Goal: Task Accomplishment & Management: Manage account settings

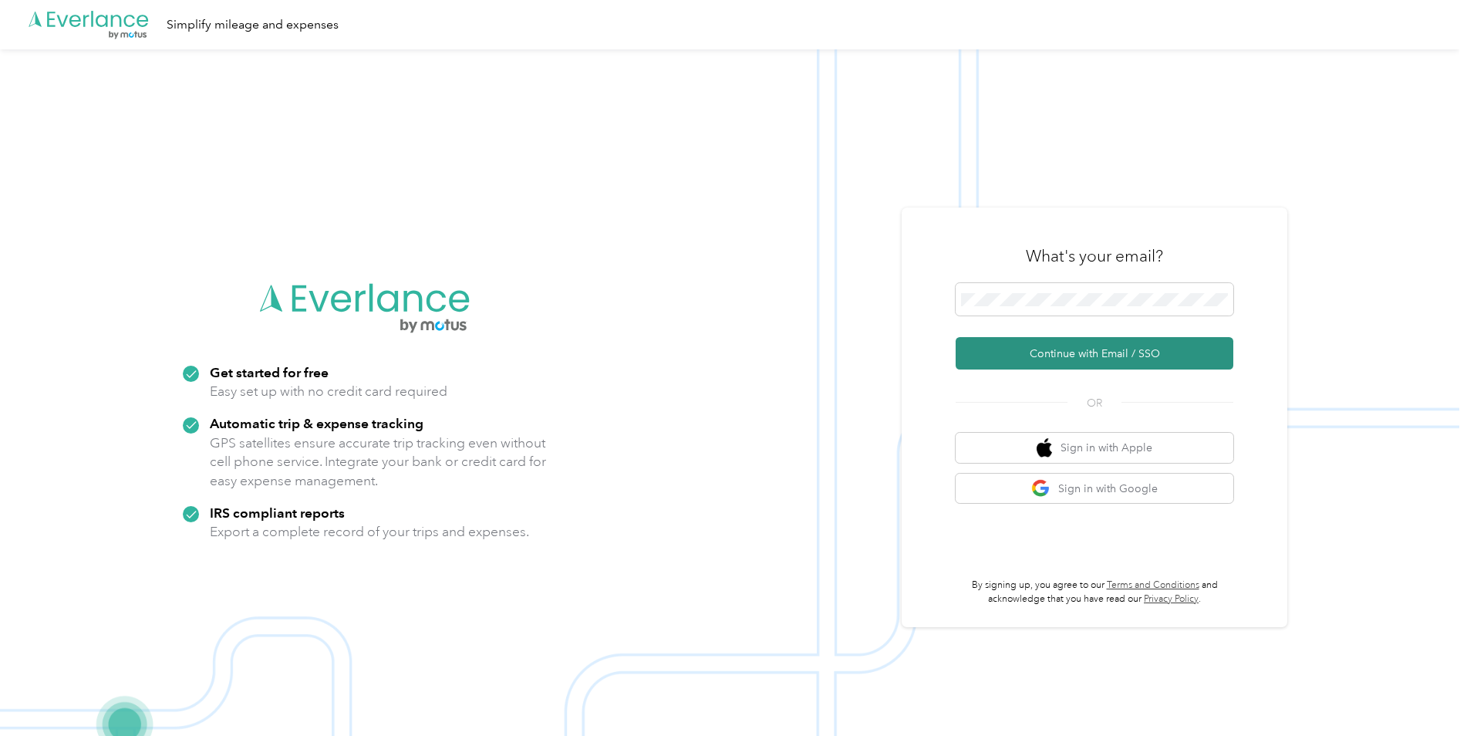
click at [1054, 360] on button "Continue with Email / SSO" at bounding box center [1094, 353] width 278 height 32
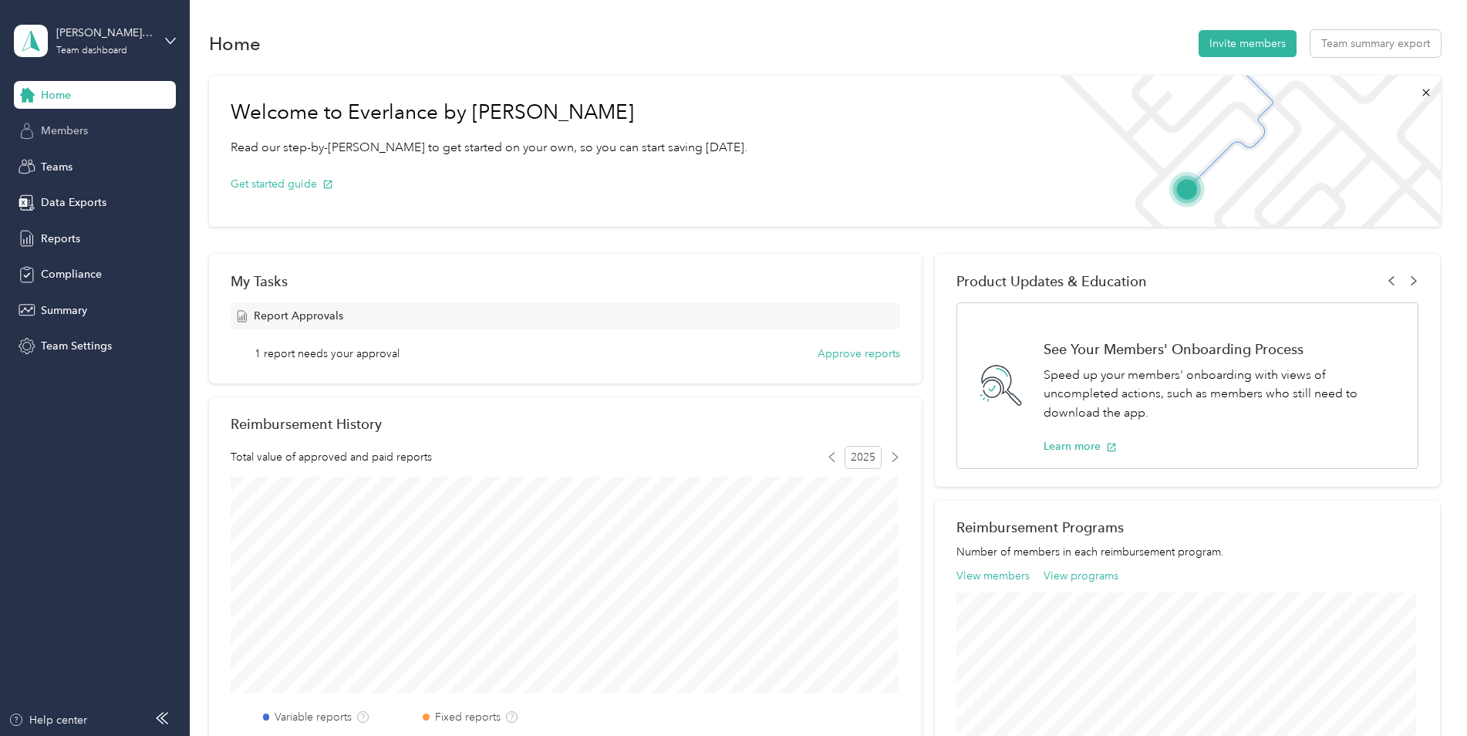
click at [69, 128] on span "Members" at bounding box center [64, 131] width 47 height 16
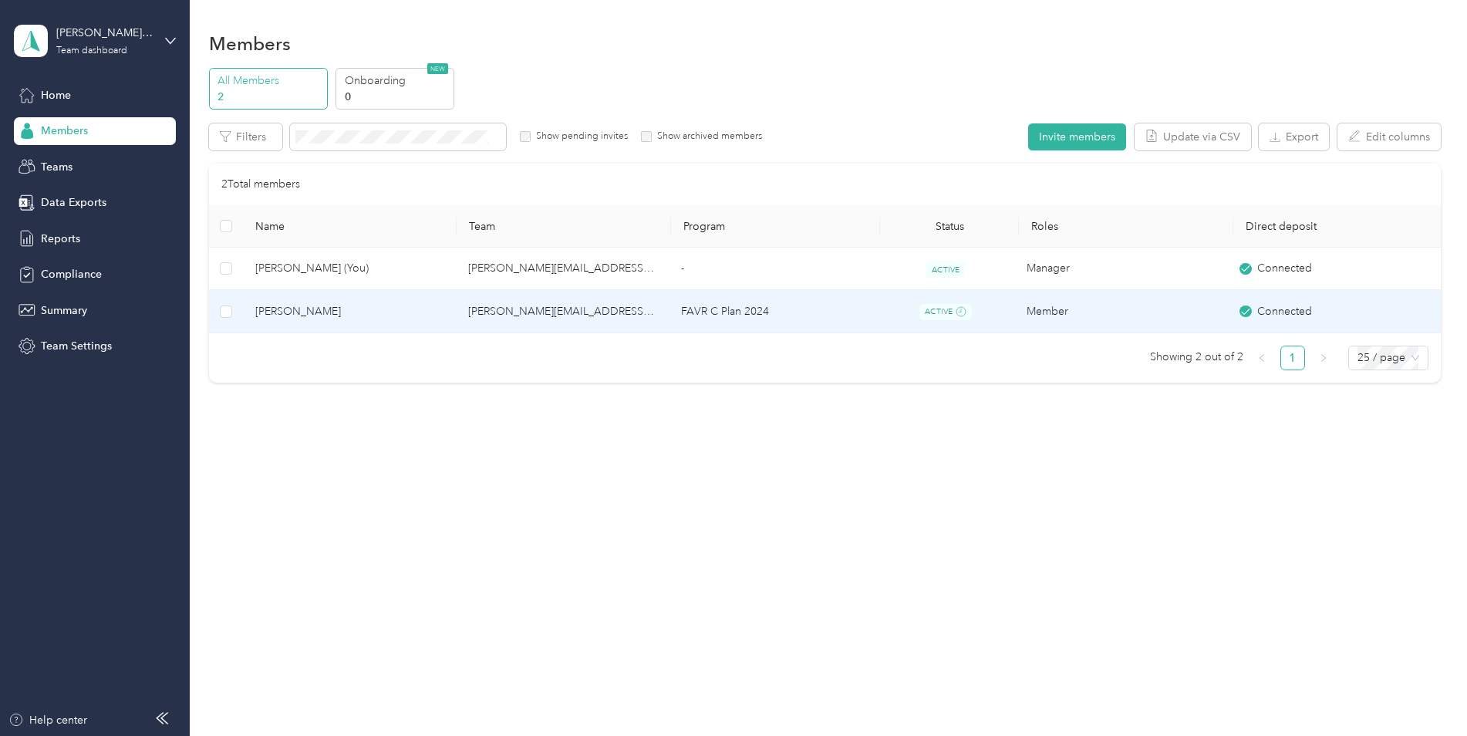
click at [558, 312] on td "[PERSON_NAME][EMAIL_ADDRESS][PERSON_NAME][DOMAIN_NAME]" at bounding box center [562, 311] width 213 height 43
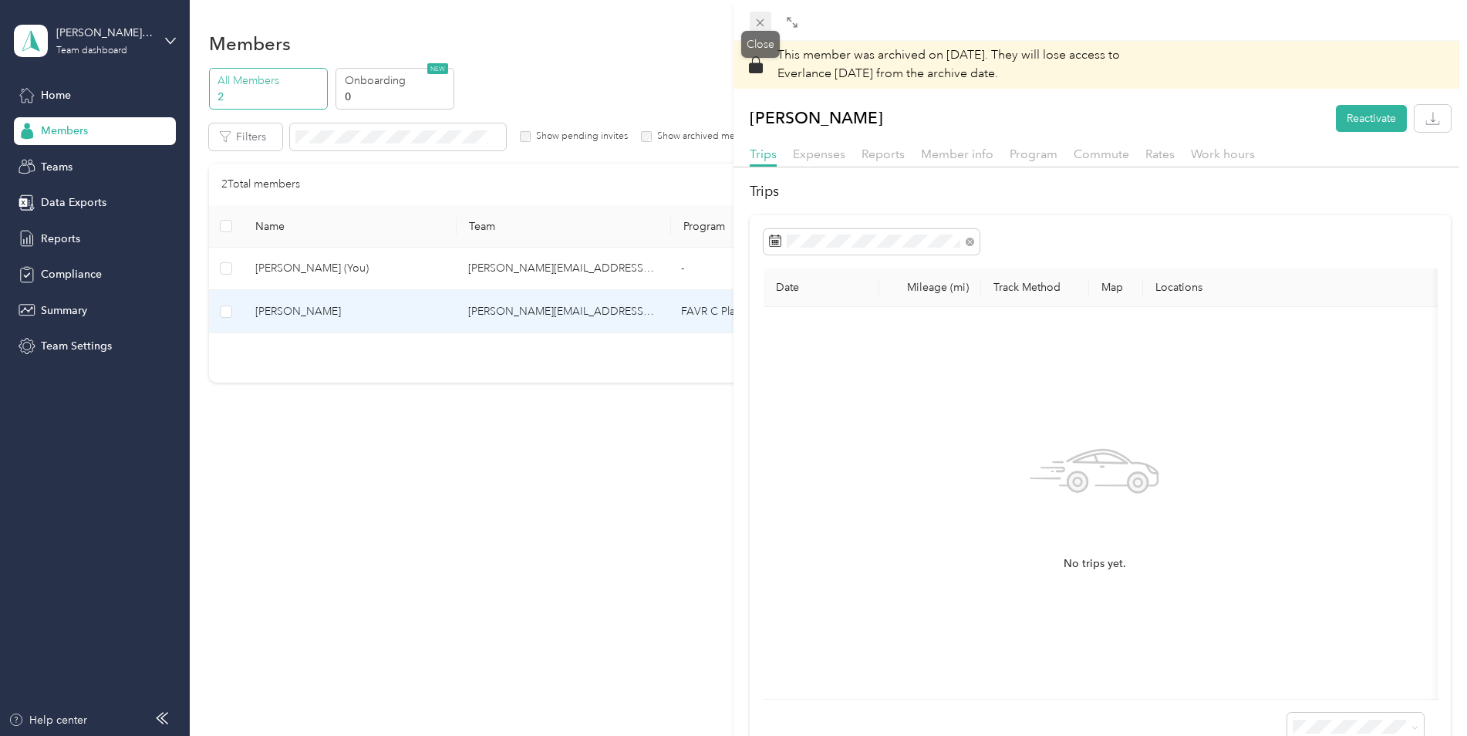
click at [756, 23] on icon at bounding box center [759, 22] width 13 height 13
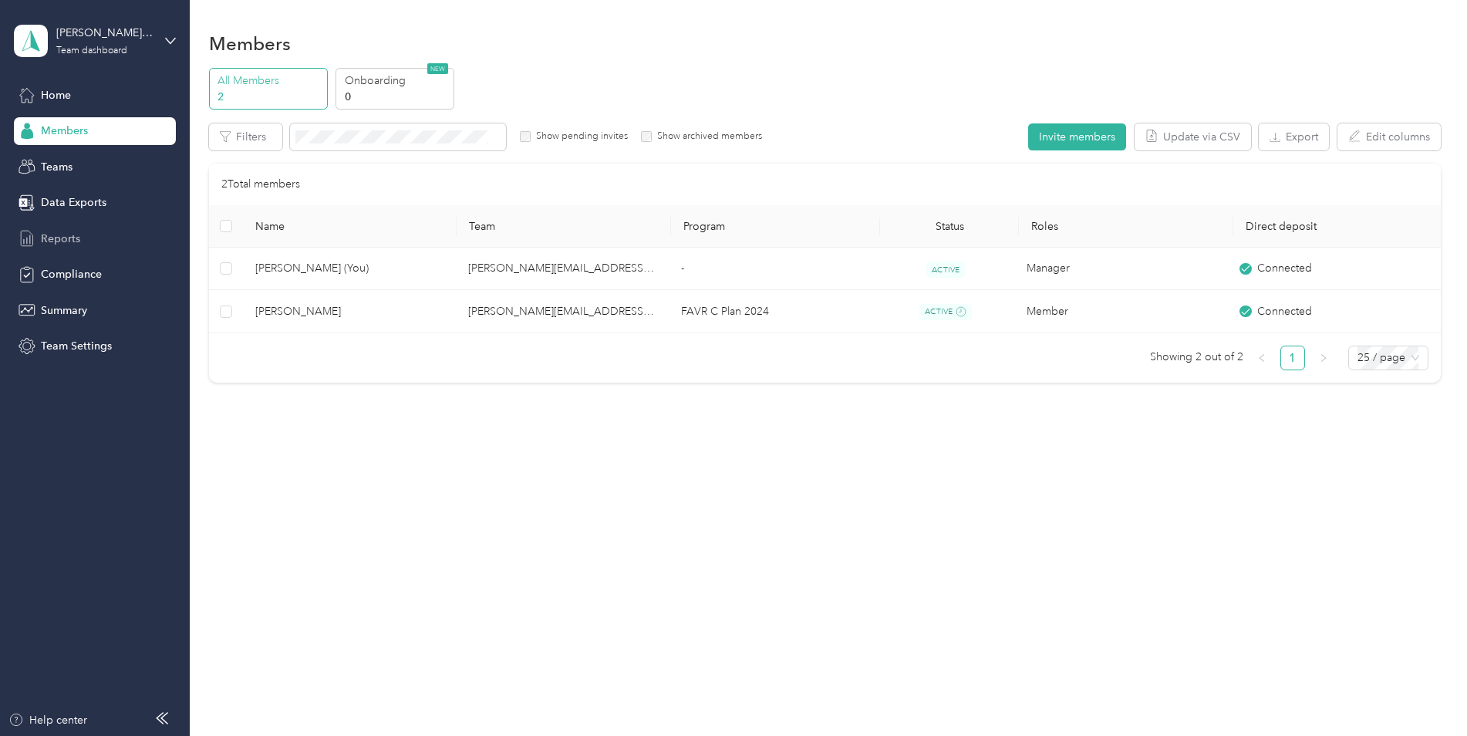
click at [71, 236] on span "Reports" at bounding box center [60, 239] width 39 height 16
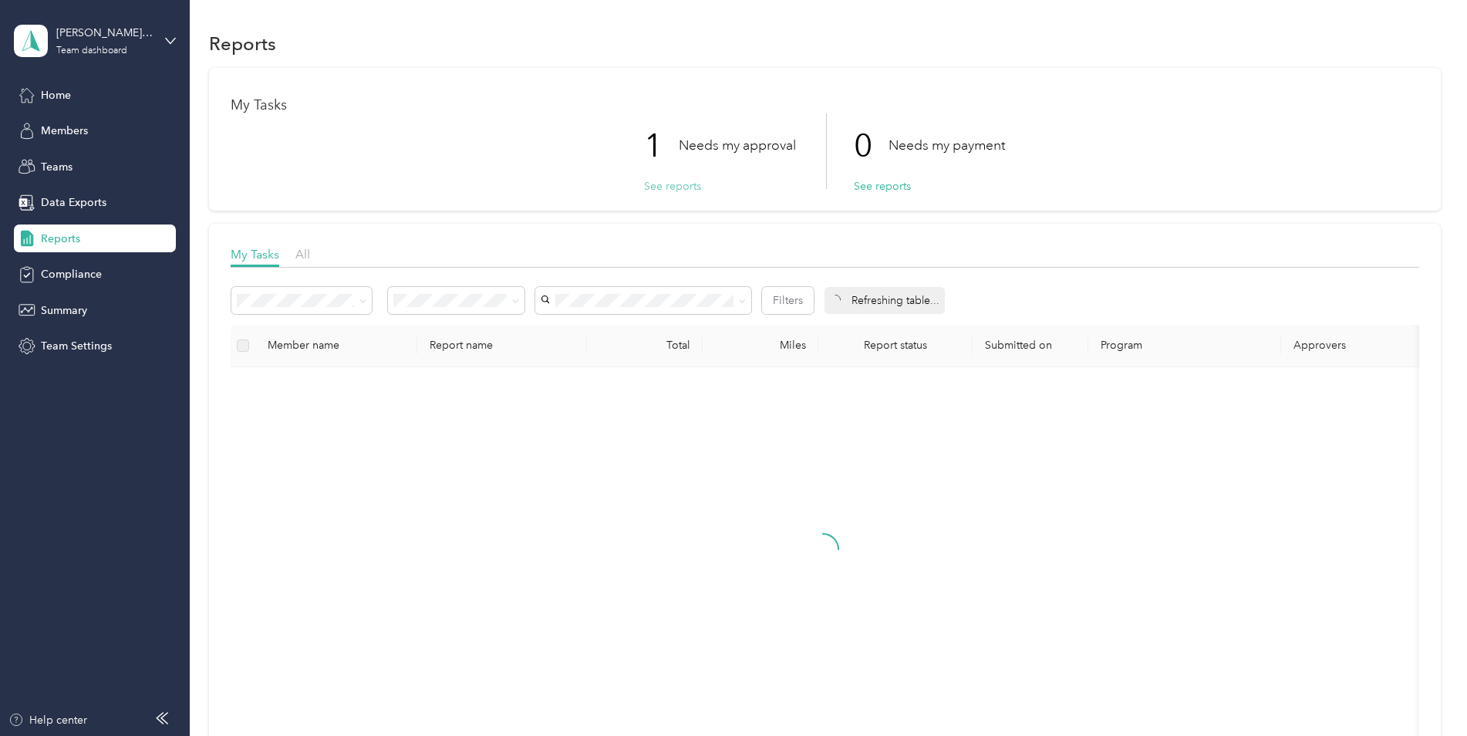
click at [679, 187] on button "See reports" at bounding box center [672, 186] width 57 height 16
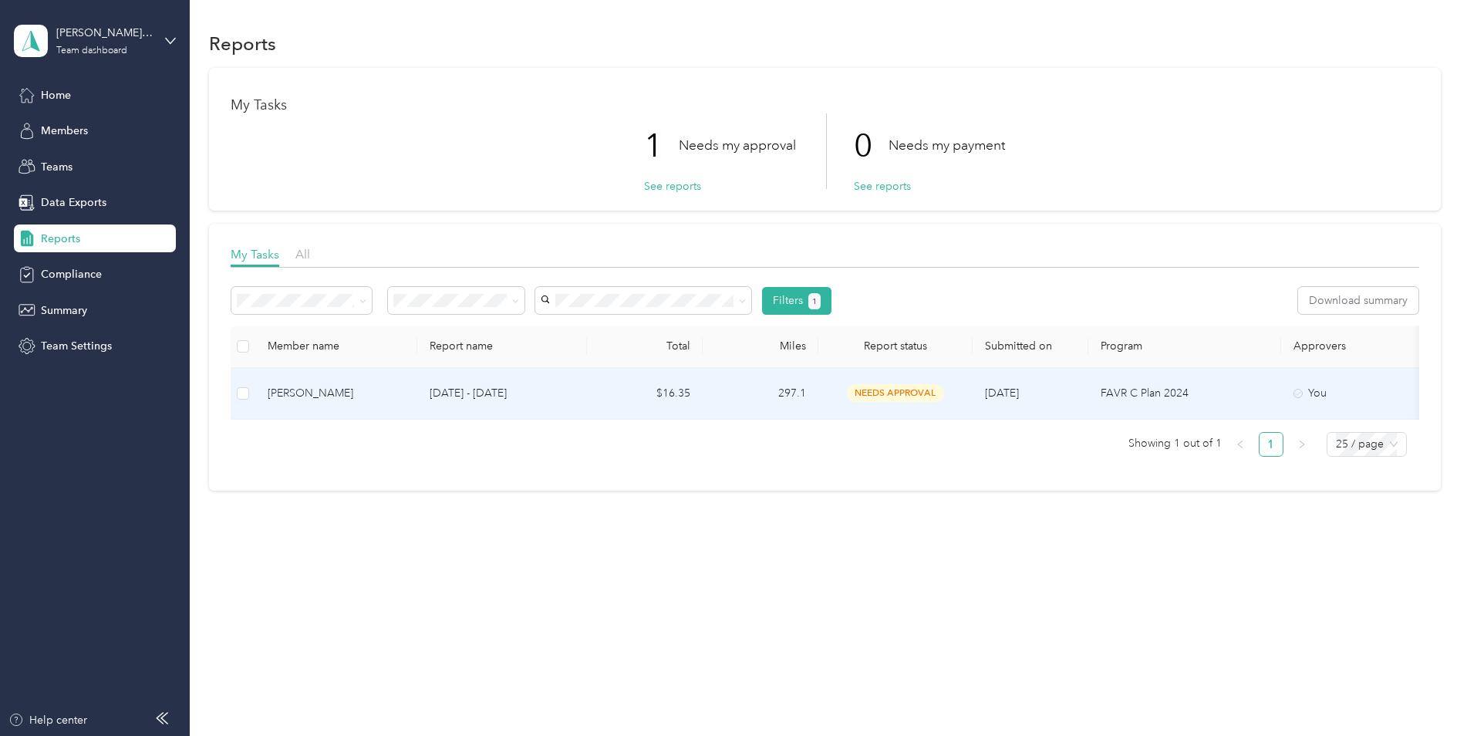
click at [480, 390] on p "[DATE] - [DATE]" at bounding box center [501, 393] width 145 height 17
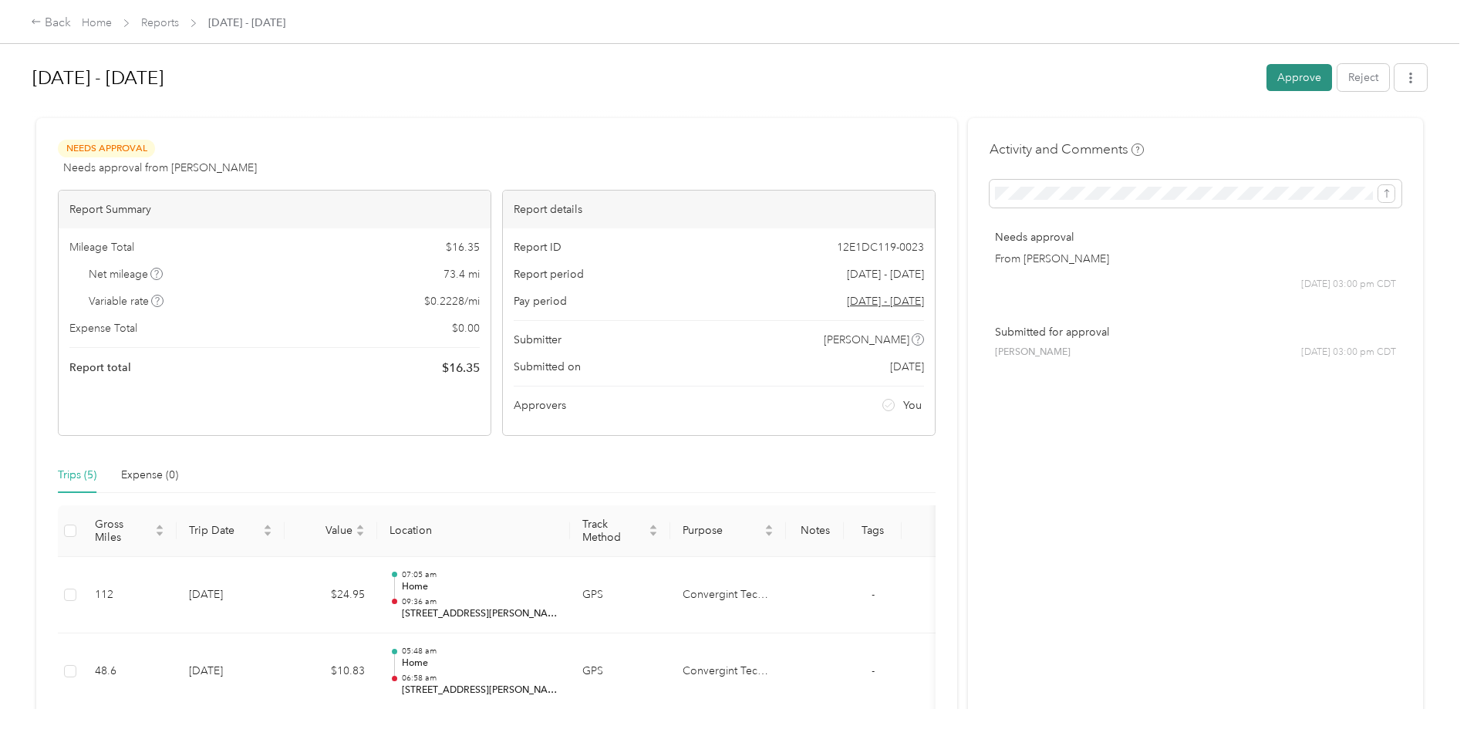
click at [1299, 80] on button "Approve" at bounding box center [1299, 77] width 66 height 27
